Goal: Task Accomplishment & Management: Use online tool/utility

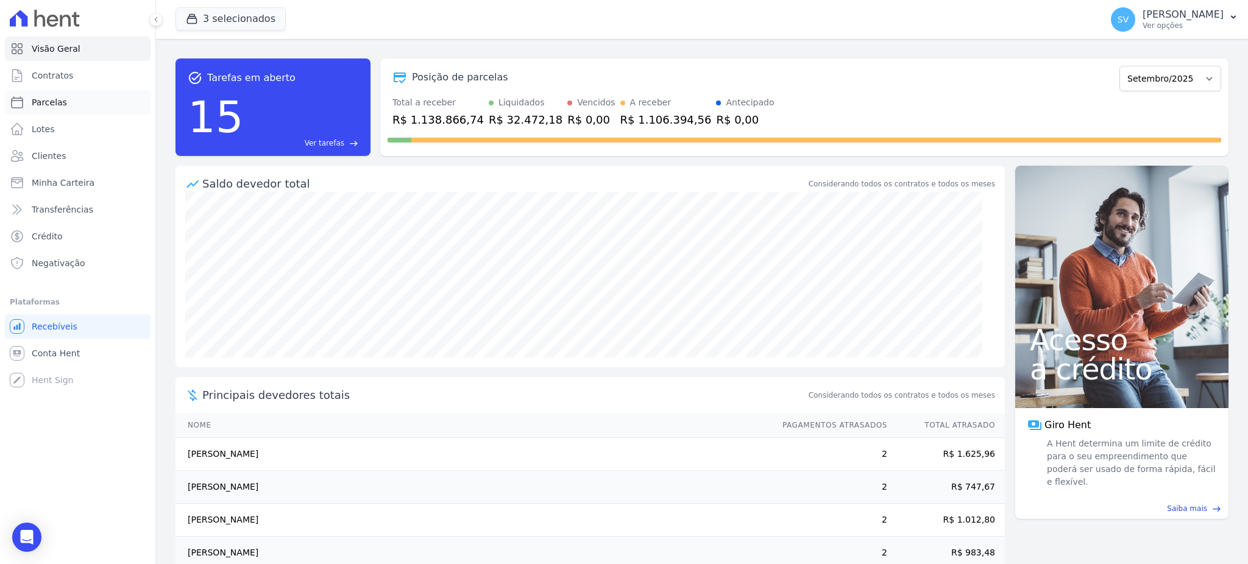
click at [44, 102] on span "Parcelas" at bounding box center [49, 102] width 35 height 12
select select
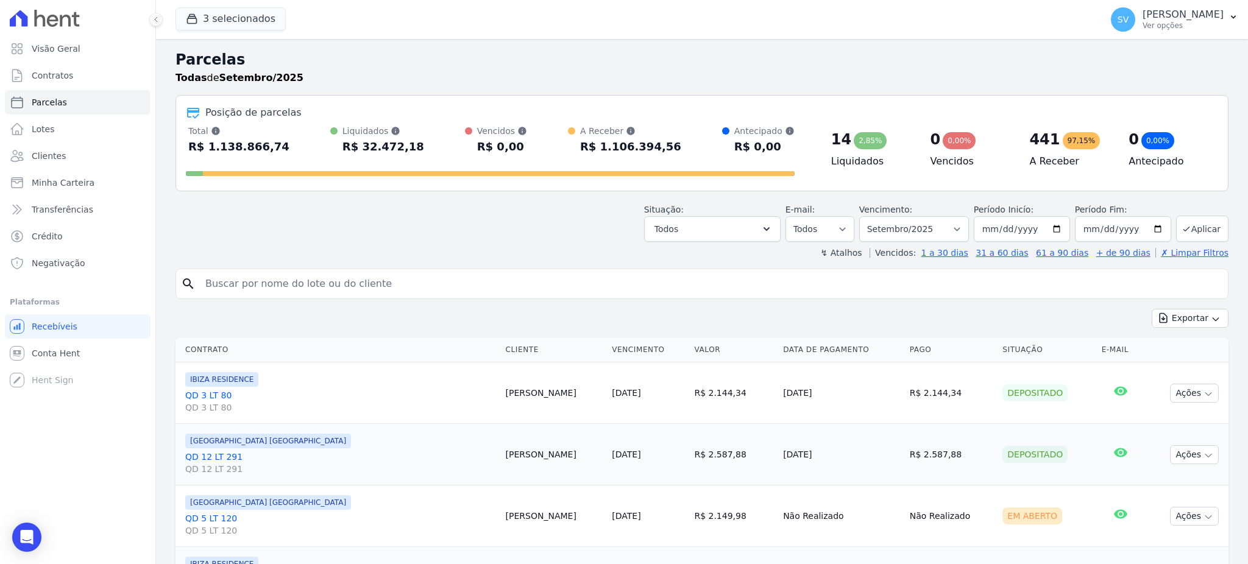
click at [366, 288] on input "search" at bounding box center [710, 284] width 1025 height 24
drag, startPoint x: 367, startPoint y: 282, endPoint x: 375, endPoint y: 289, distance: 10.3
click at [368, 282] on input "search" at bounding box center [710, 284] width 1025 height 24
click at [372, 291] on input "search" at bounding box center [710, 284] width 1025 height 24
paste input "[PERSON_NAME]"
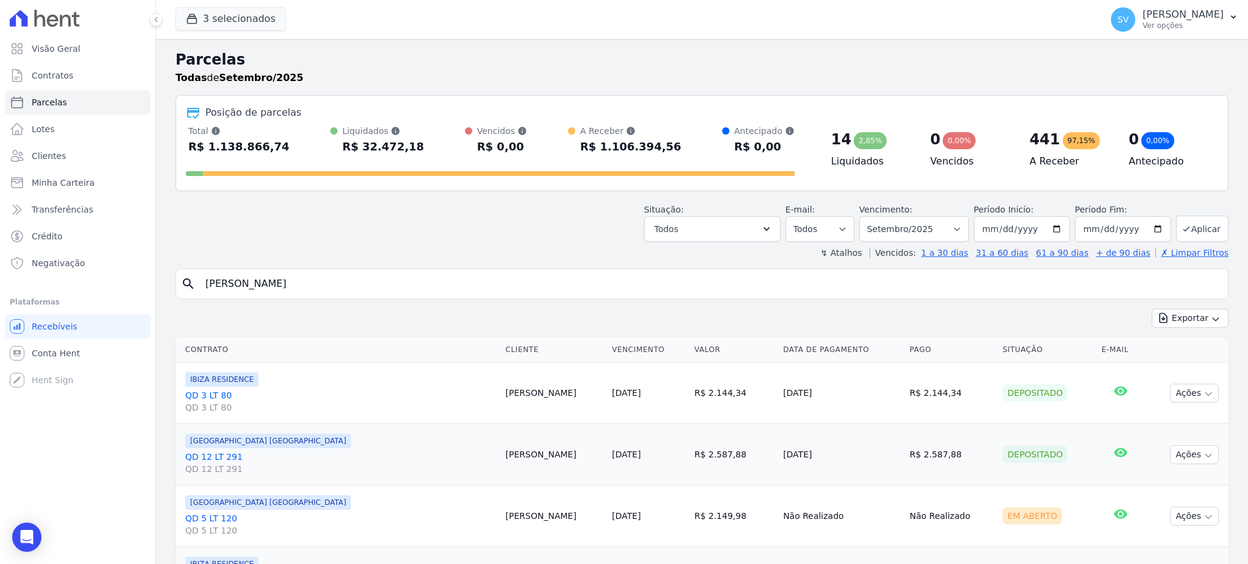
type input "[PERSON_NAME]"
select select
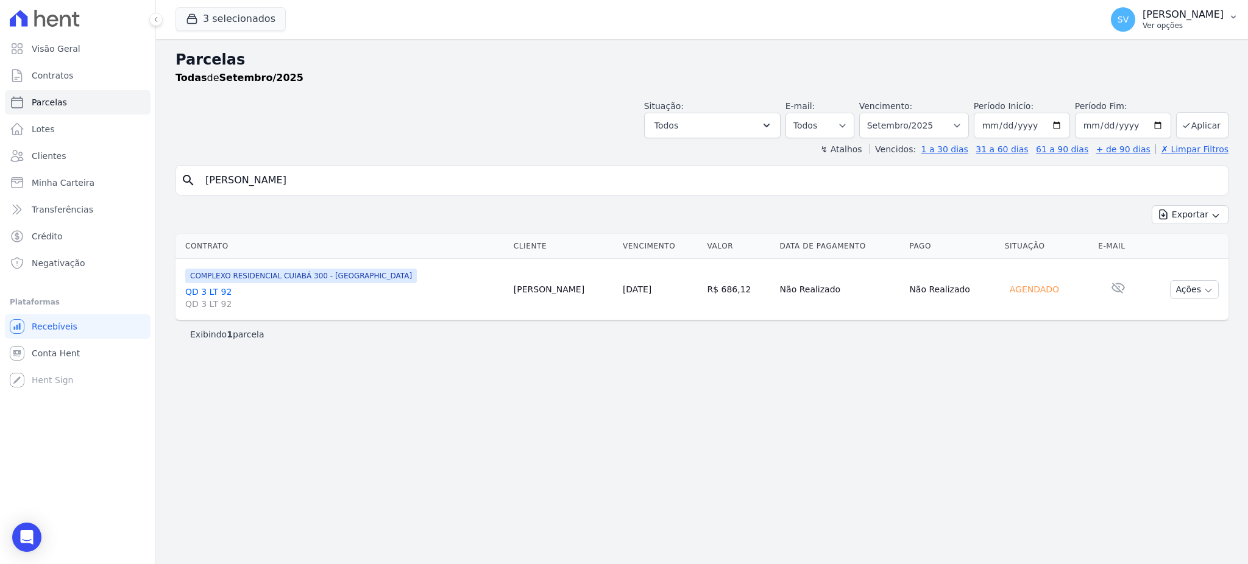
click at [1143, 26] on p "Ver opções" at bounding box center [1183, 26] width 81 height 10
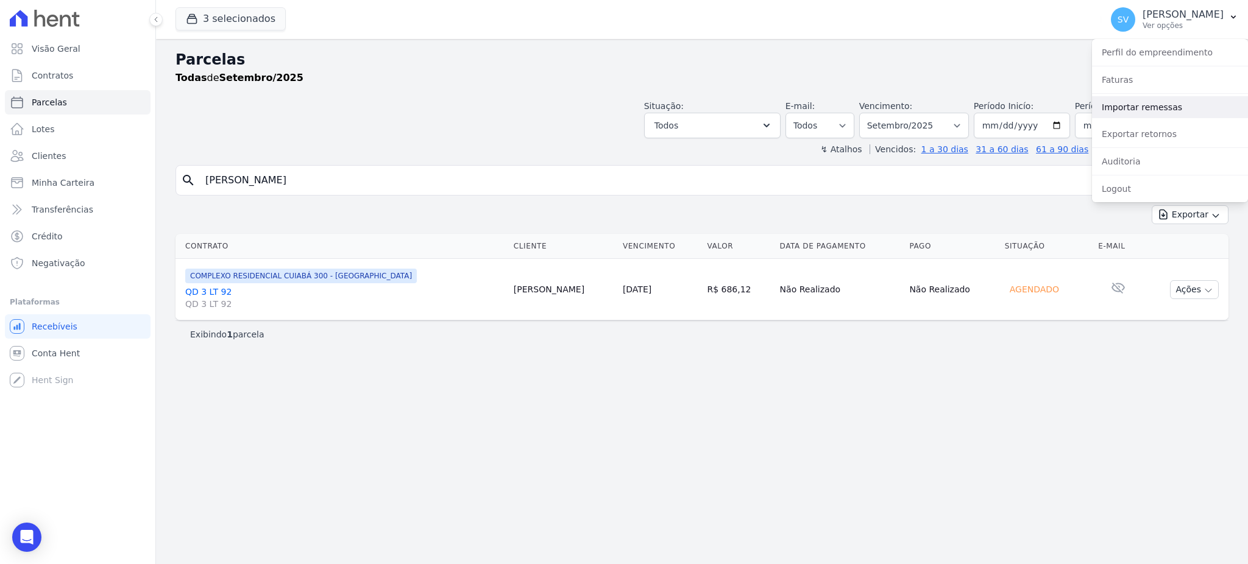
click at [1143, 110] on link "Importar remessas" at bounding box center [1170, 107] width 156 height 22
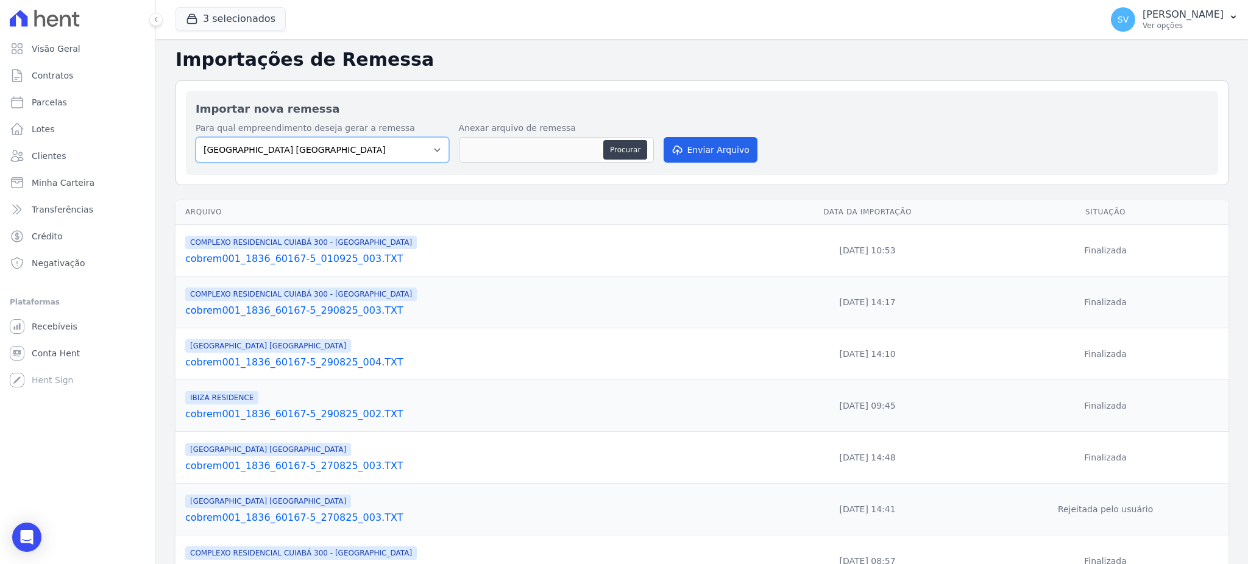
click at [390, 159] on select "[GEOGRAPHIC_DATA] COMPLEXO RESIDENCIAL [GEOGRAPHIC_DATA] 300 - [GEOGRAPHIC_DATA…" at bounding box center [323, 150] width 254 height 26
select select "a999329b-d322-46c5-b2df-9163b092fb9b"
click at [196, 137] on select "[GEOGRAPHIC_DATA] COMPLEXO RESIDENCIAL [GEOGRAPHIC_DATA] 300 - [GEOGRAPHIC_DATA…" at bounding box center [323, 150] width 254 height 26
click at [607, 151] on button "Procurar" at bounding box center [625, 150] width 44 height 20
type input "cobrem001_1836_60167-5_010925_004.TXT"
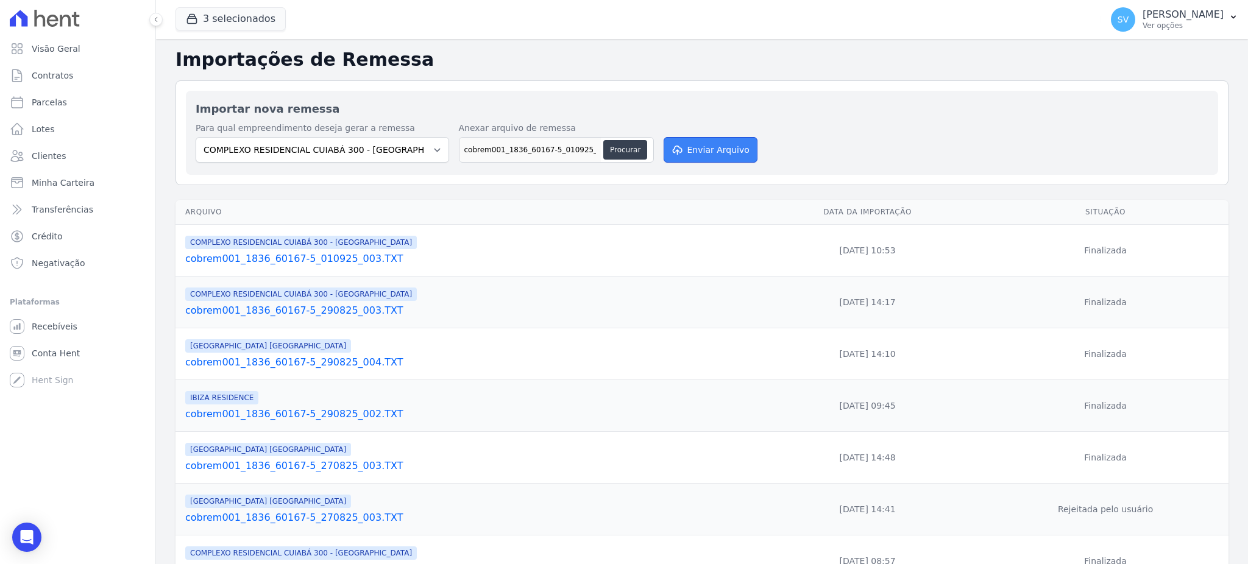
click at [725, 146] on button "Enviar Arquivo" at bounding box center [711, 150] width 94 height 26
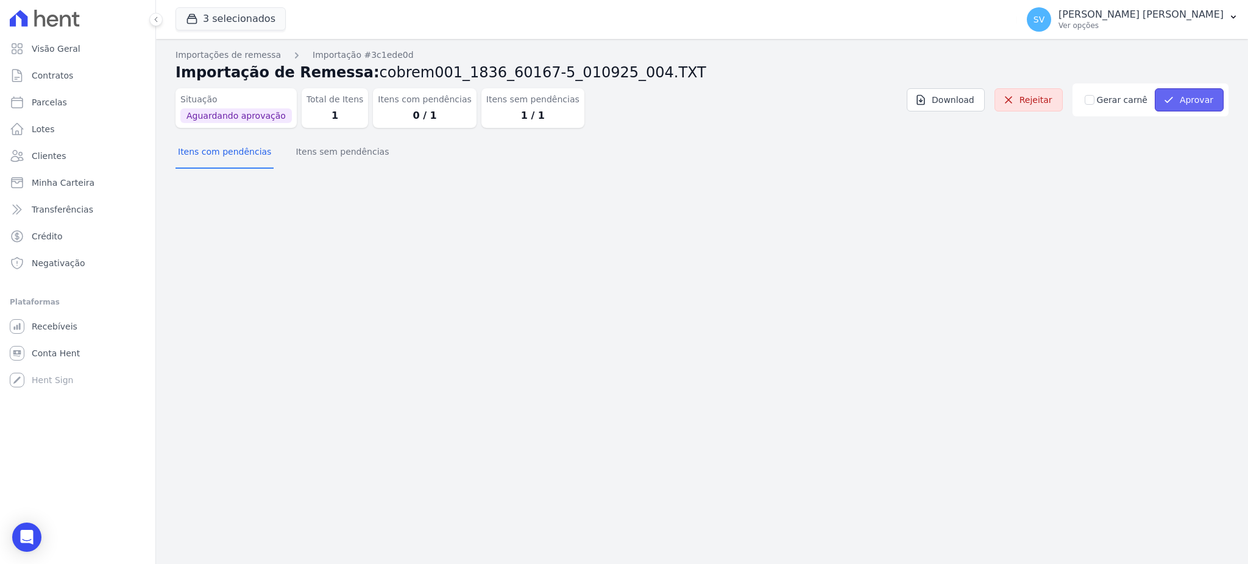
click at [1180, 104] on button "Aprovar" at bounding box center [1189, 99] width 69 height 23
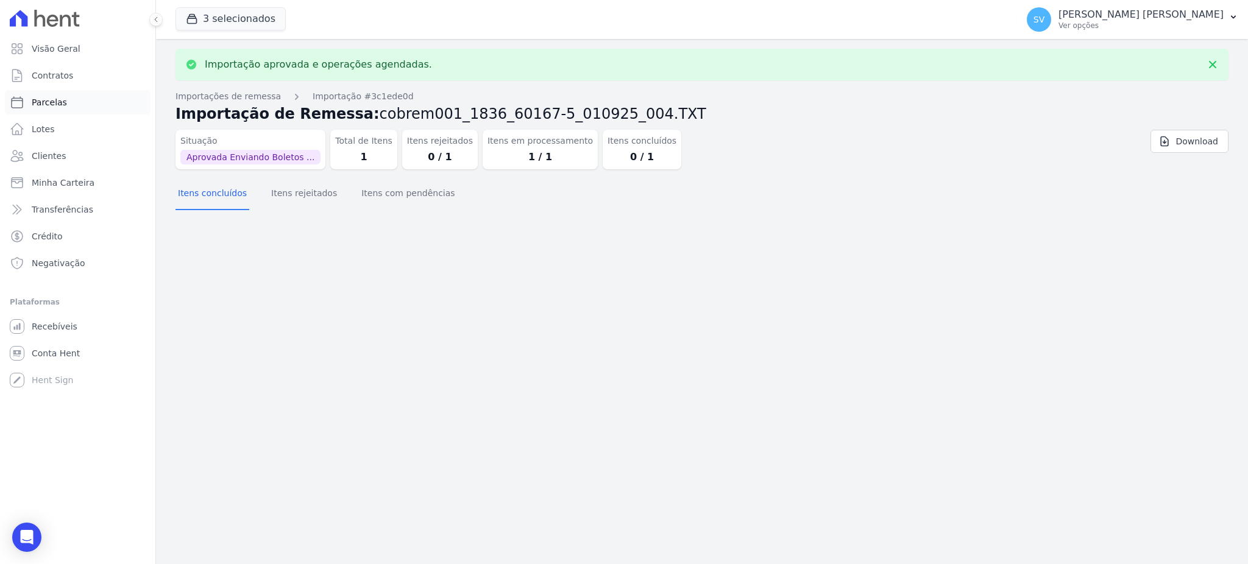
click at [42, 100] on span "Parcelas" at bounding box center [49, 102] width 35 height 12
select select
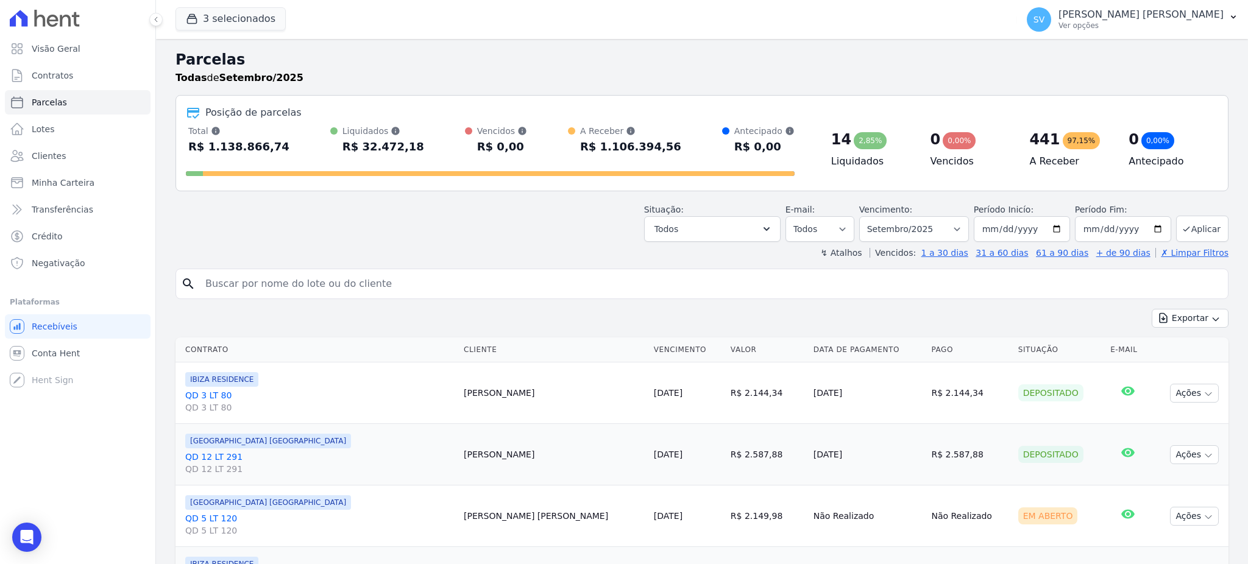
click at [392, 287] on input "search" at bounding box center [710, 284] width 1025 height 24
paste input "[PERSON_NAME]"
type input "[PERSON_NAME]"
select select
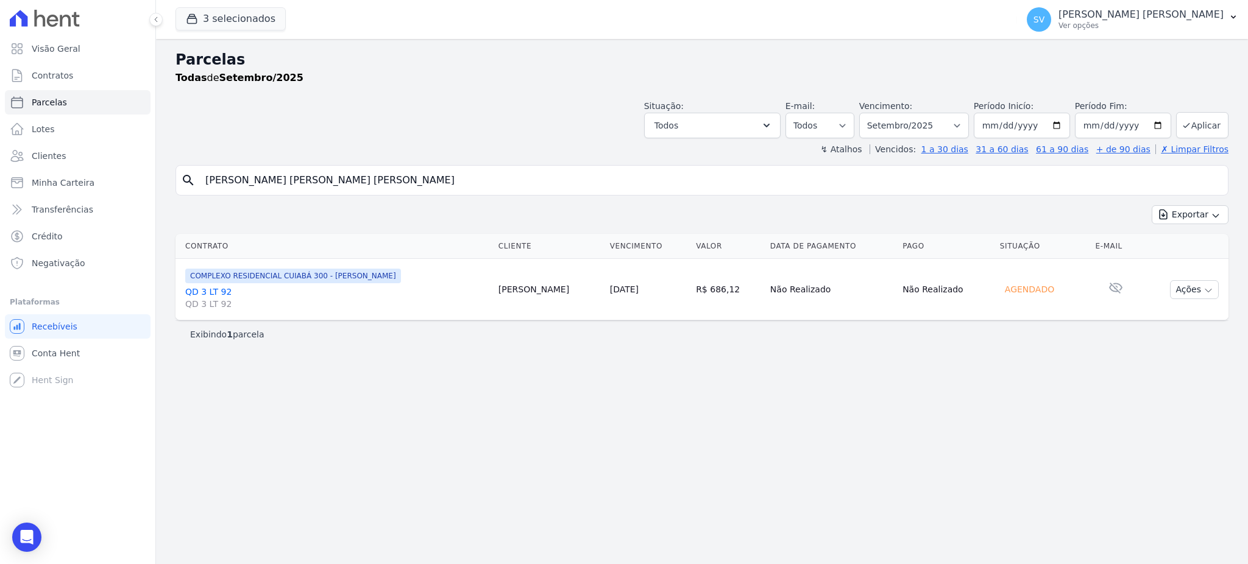
click at [476, 183] on input "[PERSON_NAME]" at bounding box center [710, 180] width 1025 height 24
select select
click at [473, 180] on input "[PERSON_NAME]" at bounding box center [710, 180] width 1025 height 24
select select
click at [222, 289] on link "QD 3 LT 92 QD 3 LT 92" at bounding box center [336, 298] width 303 height 24
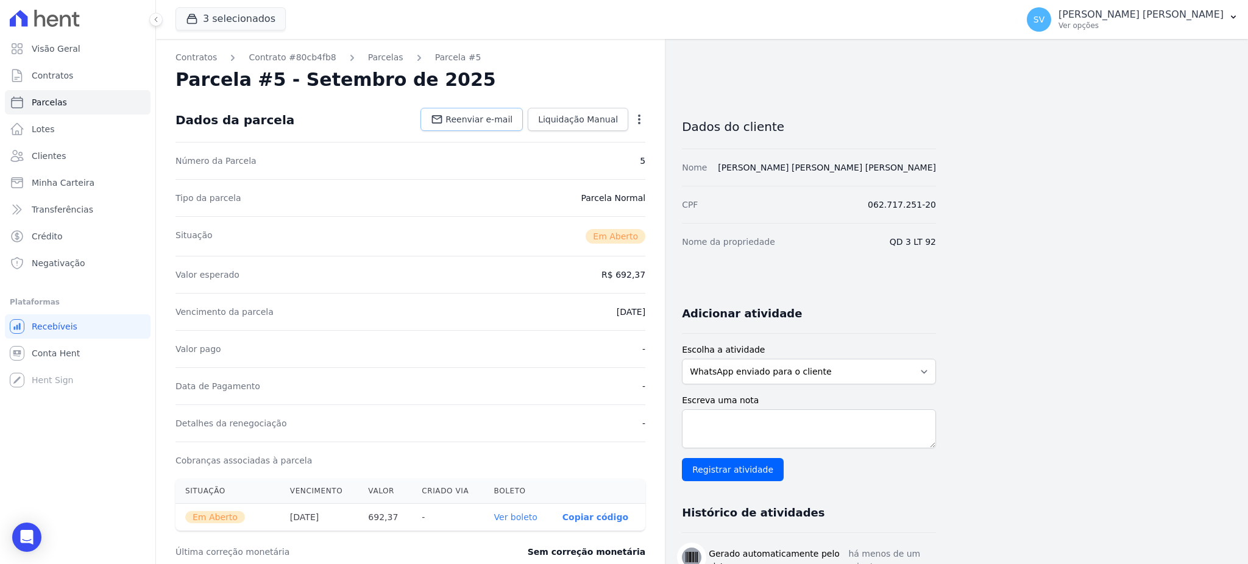
click at [493, 113] on link "Reenviar e-mail" at bounding box center [471, 119] width 102 height 23
click at [642, 111] on div "Open options Alterar Cancelar Cobrança Cancelar boleto Você está prestes a canc…" at bounding box center [636, 120] width 17 height 21
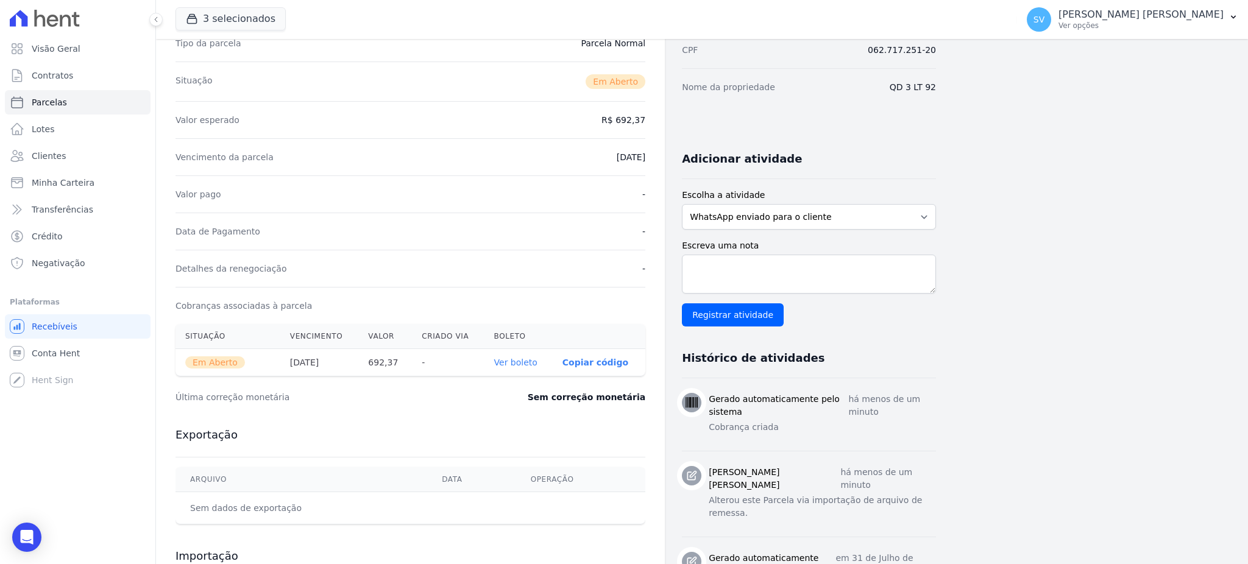
scroll to position [89, 0]
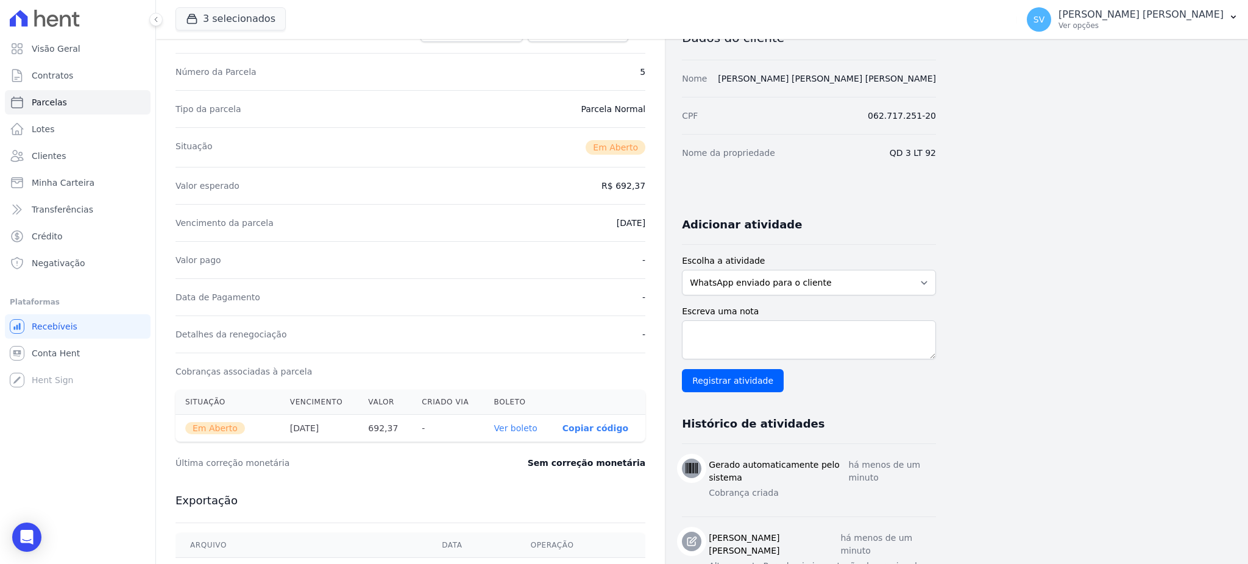
click at [519, 425] on link "Ver boleto" at bounding box center [515, 429] width 43 height 10
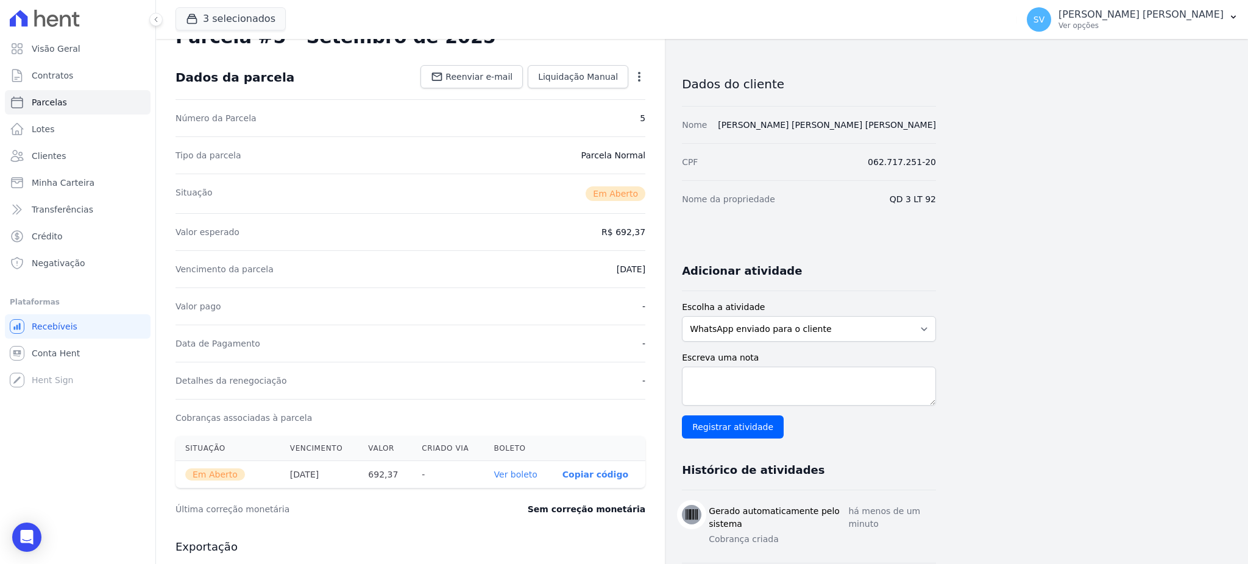
scroll to position [0, 0]
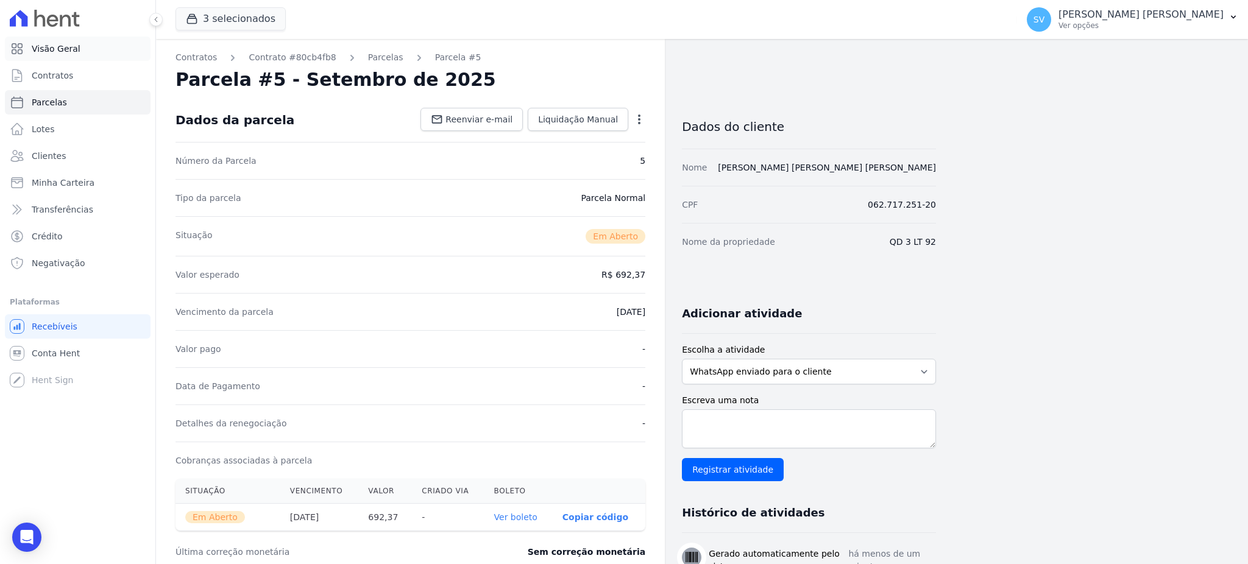
click at [75, 52] on link "Visão Geral" at bounding box center [78, 49] width 146 height 24
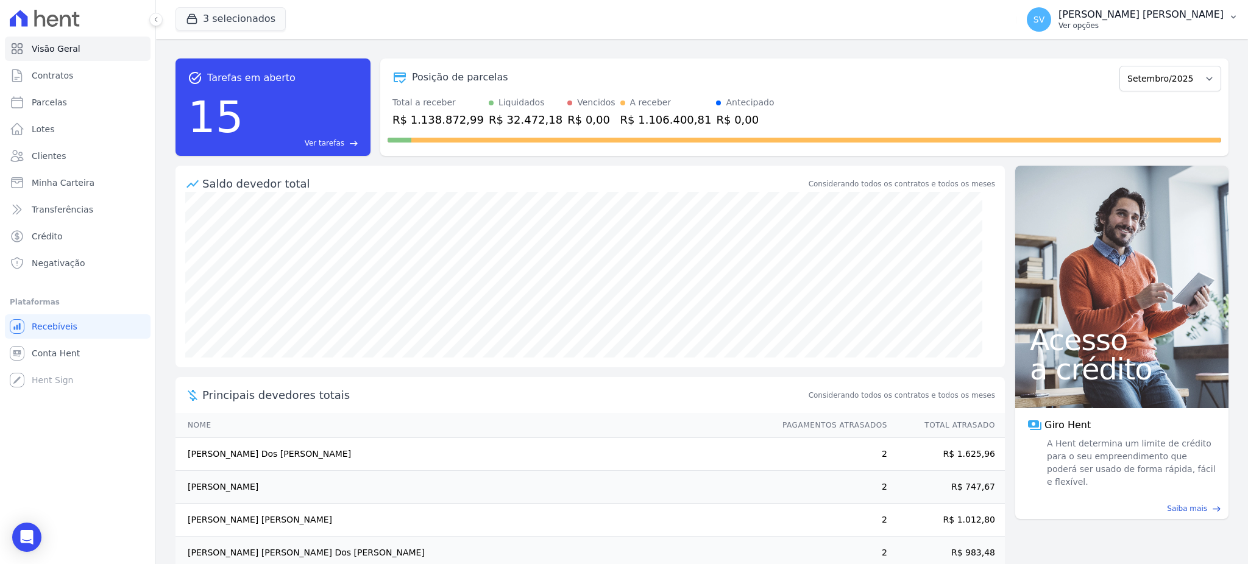
click at [1182, 26] on p "Ver opções" at bounding box center [1141, 26] width 165 height 10
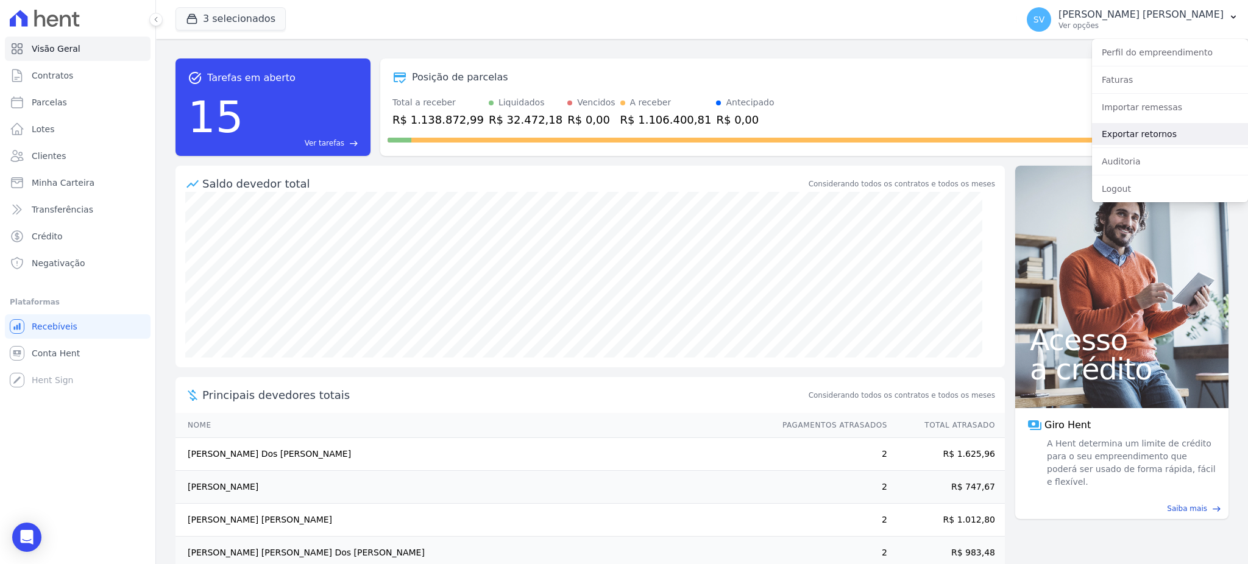
drag, startPoint x: 1126, startPoint y: 128, endPoint x: 1119, endPoint y: 127, distance: 6.1
click at [1126, 129] on link "Exportar retornos" at bounding box center [1170, 134] width 156 height 22
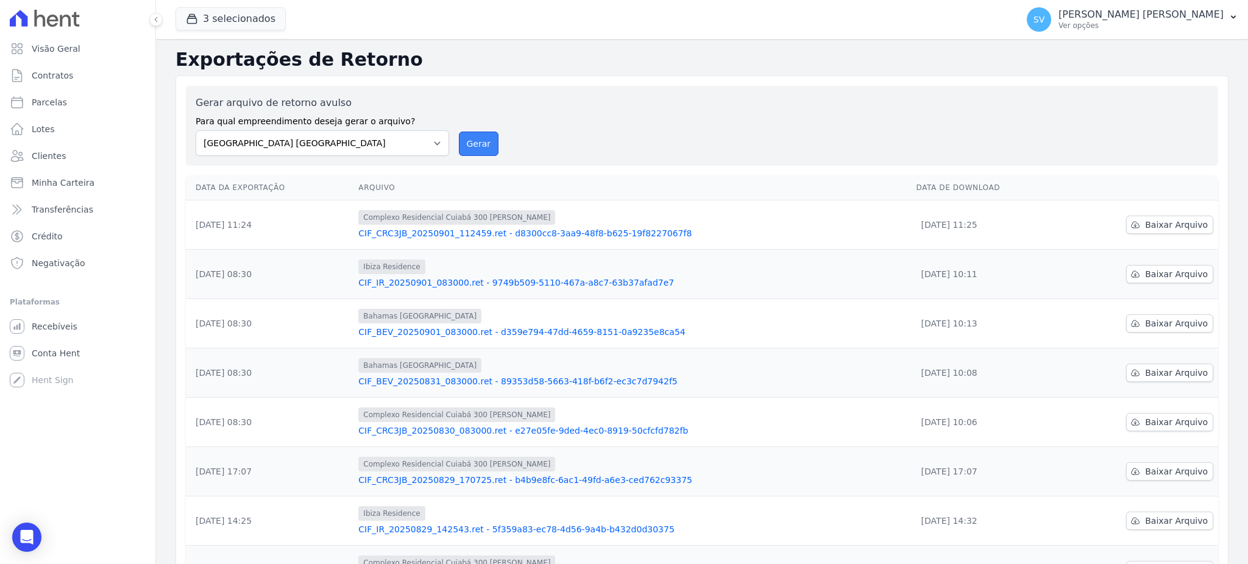
drag, startPoint x: 460, startPoint y: 142, endPoint x: 693, endPoint y: 120, distance: 233.8
click at [461, 142] on button "Gerar" at bounding box center [479, 144] width 40 height 24
click at [436, 141] on select "[GEOGRAPHIC_DATA] COMPLEXO RESIDENCIAL [GEOGRAPHIC_DATA] 300 - [GEOGRAPHIC_DATA…" at bounding box center [323, 143] width 254 height 26
select select "a999329b-d322-46c5-b2df-9163b092fb9b"
click at [196, 130] on select "[GEOGRAPHIC_DATA] COMPLEXO RESIDENCIAL [GEOGRAPHIC_DATA] 300 - [GEOGRAPHIC_DATA…" at bounding box center [323, 143] width 254 height 26
